Goal: Task Accomplishment & Management: Use online tool/utility

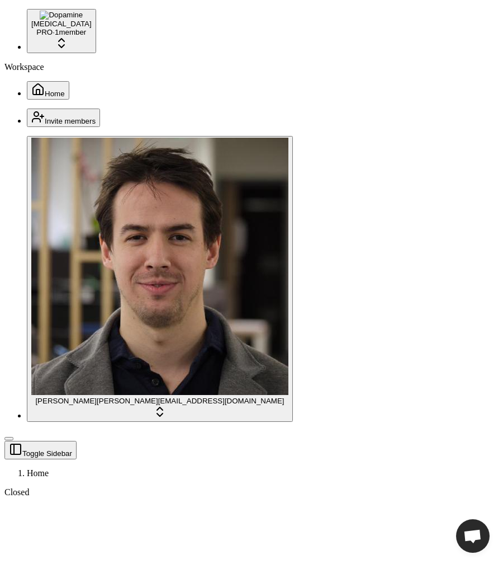
click at [111, 100] on div "Workspace Home" at bounding box center [251, 80] width 494 height 37
click at [122, 100] on div "Workspace Home" at bounding box center [251, 80] width 494 height 37
